Goal: Task Accomplishment & Management: Manage account settings

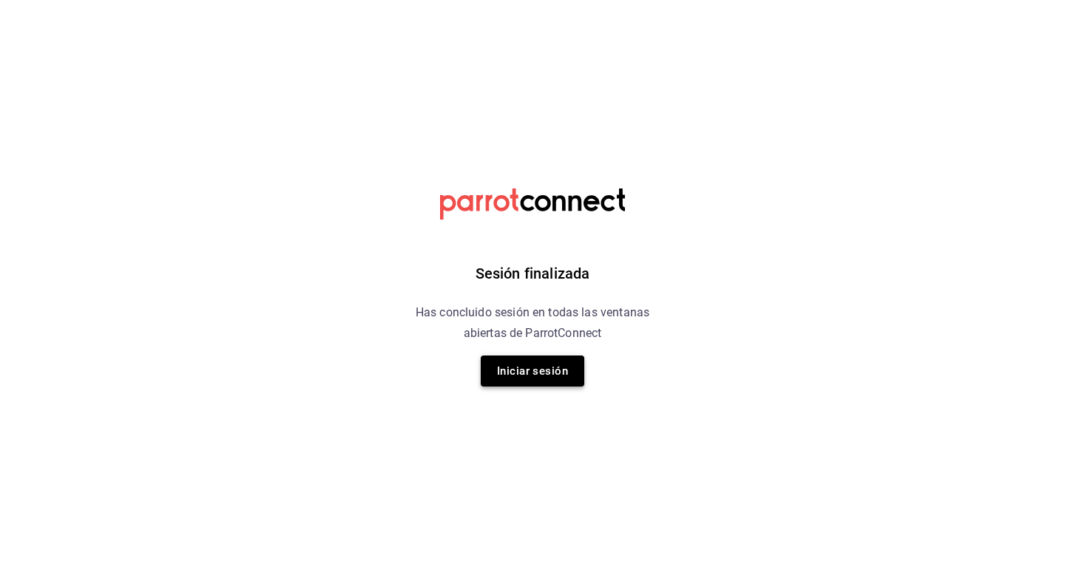
click at [535, 373] on button "Iniciar sesión" at bounding box center [533, 371] width 104 height 31
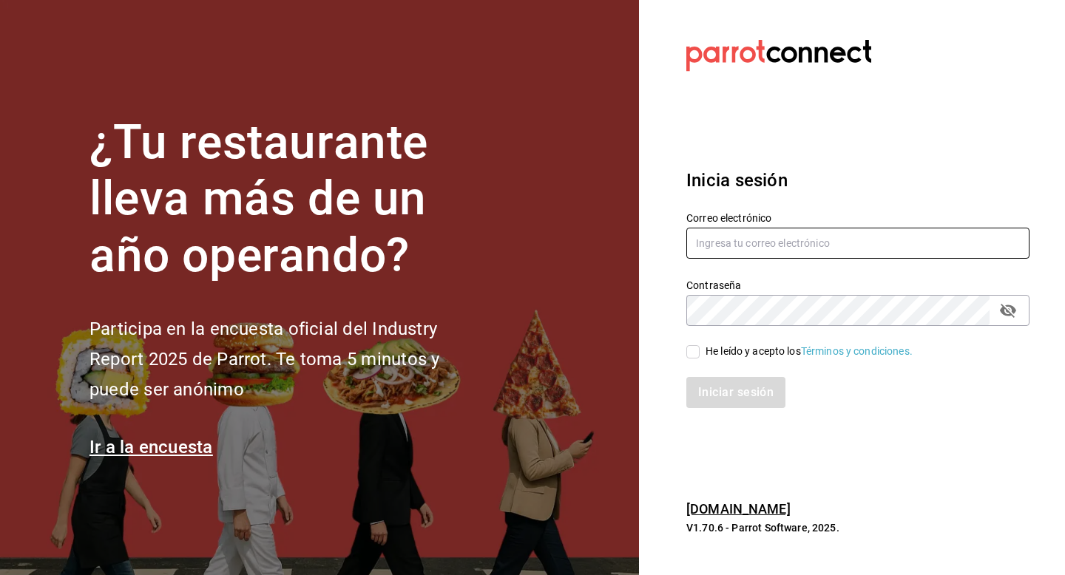
type input "[EMAIL_ADDRESS][DOMAIN_NAME]"
click at [700, 342] on div "He leído y acepto los Términos y condiciones." at bounding box center [848, 343] width 361 height 34
click at [698, 353] on input "He leído y acepto los Términos y condiciones." at bounding box center [692, 351] width 13 height 13
checkbox input "true"
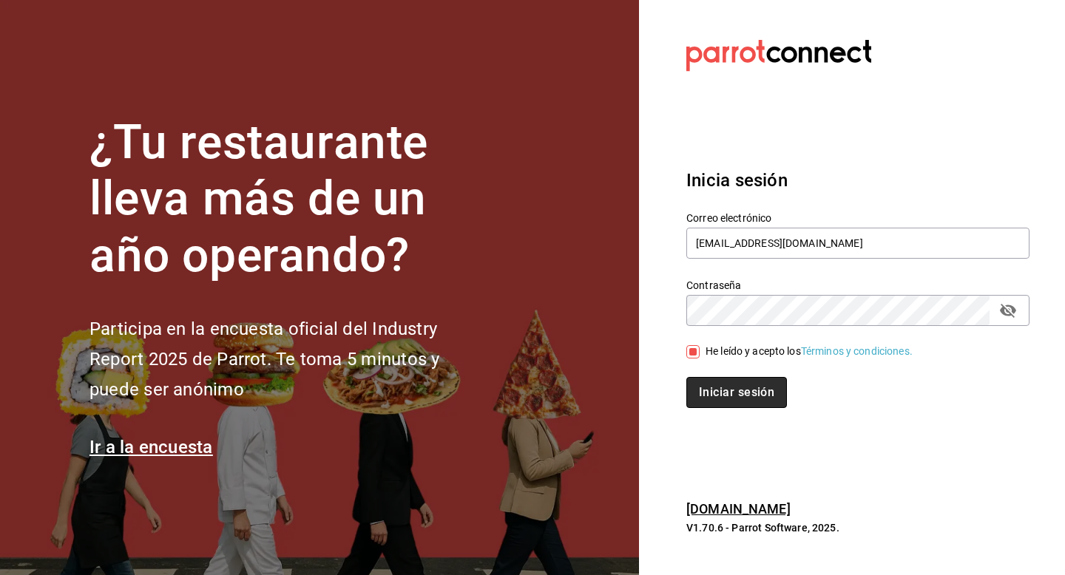
click at [714, 386] on button "Iniciar sesión" at bounding box center [736, 392] width 101 height 31
